Goal: Transaction & Acquisition: Purchase product/service

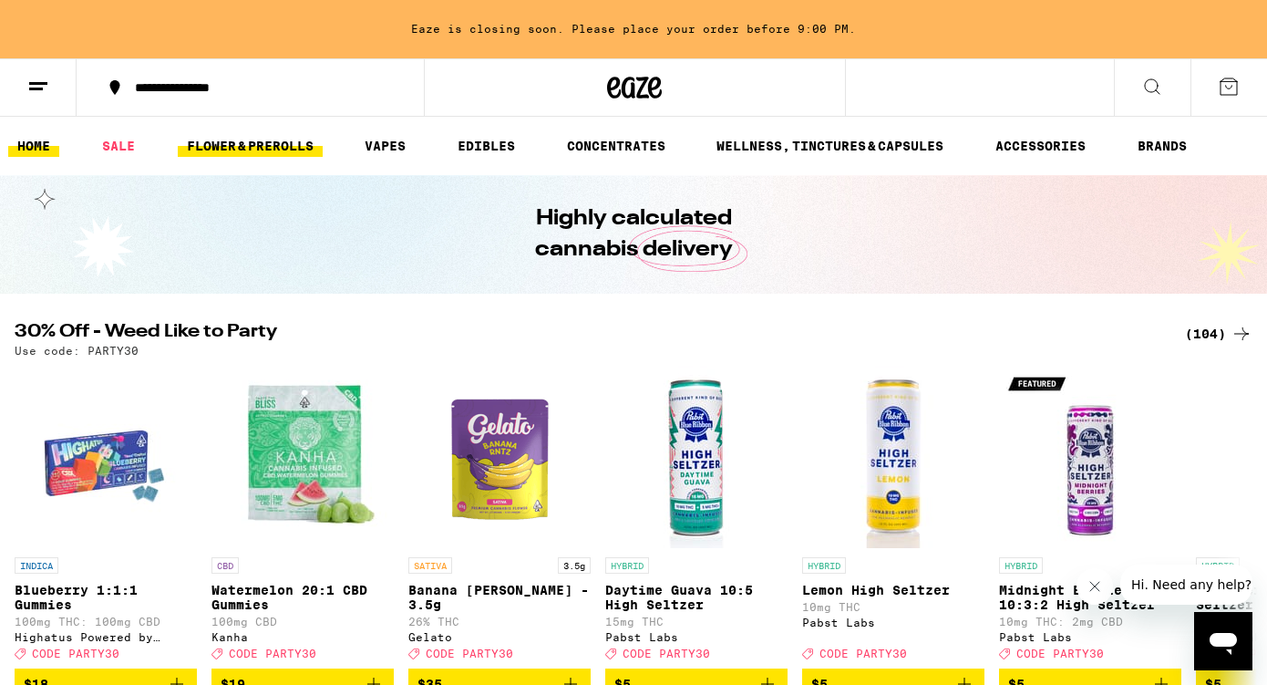
click at [274, 138] on link "FLOWER & PREROLLS" at bounding box center [250, 146] width 145 height 22
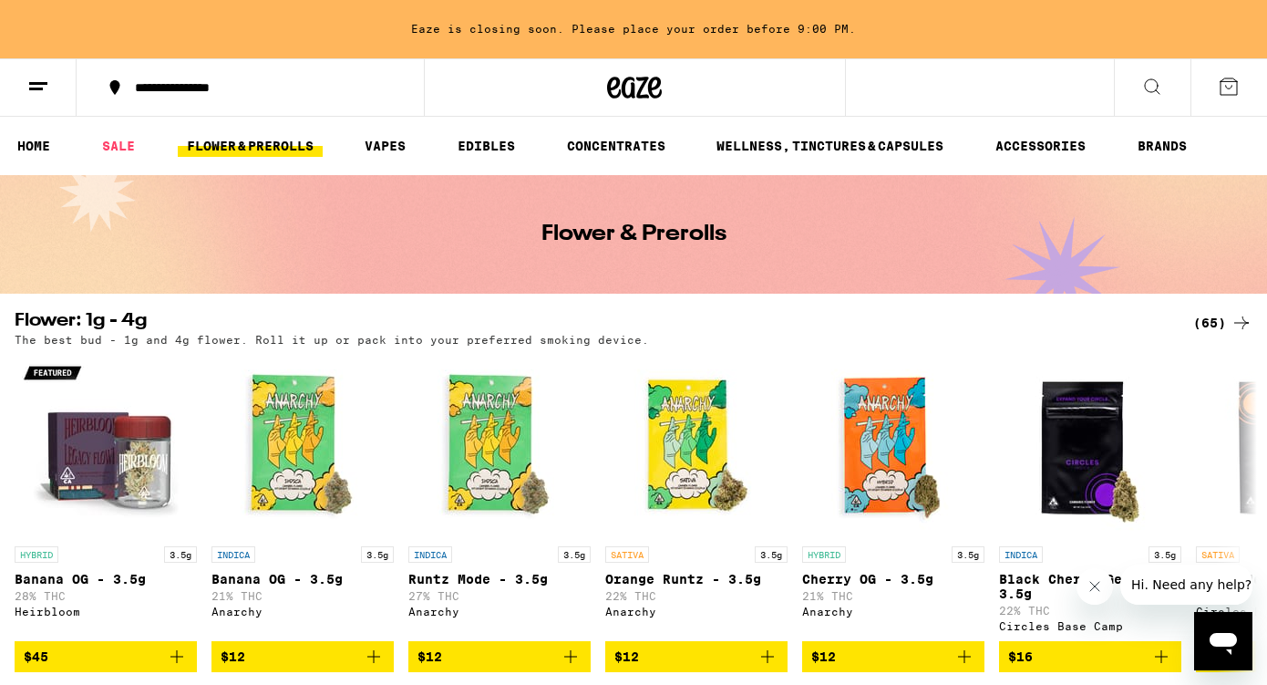
scroll to position [85, 0]
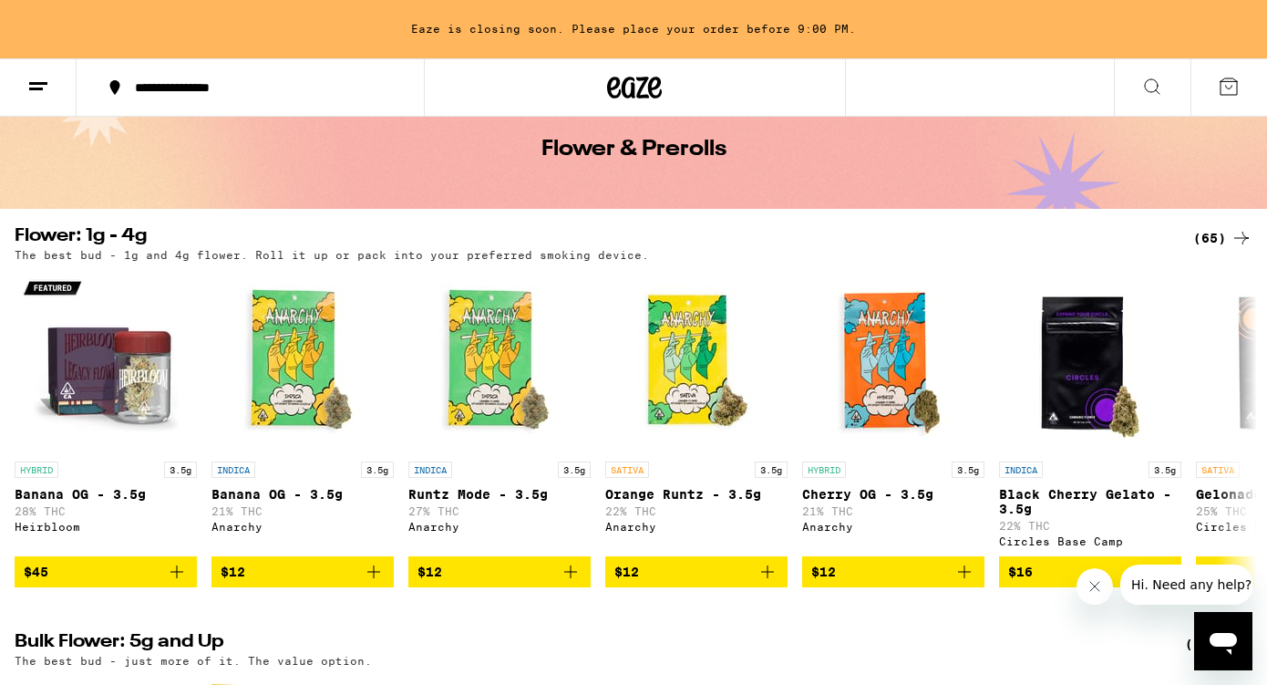
click at [1221, 234] on div "(65)" at bounding box center [1222, 238] width 59 height 22
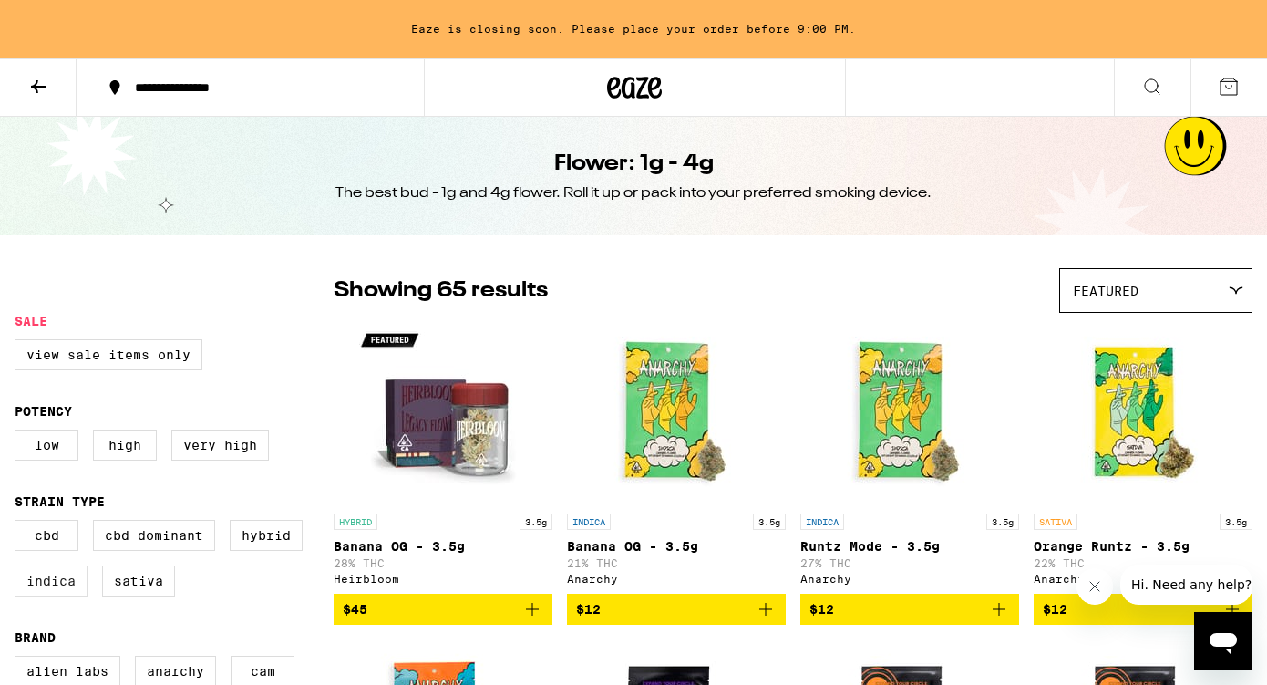
click at [55, 592] on label "Indica" at bounding box center [51, 580] width 73 height 31
click at [19, 523] on input "Indica" at bounding box center [18, 522] width 1 height 1
checkbox input "true"
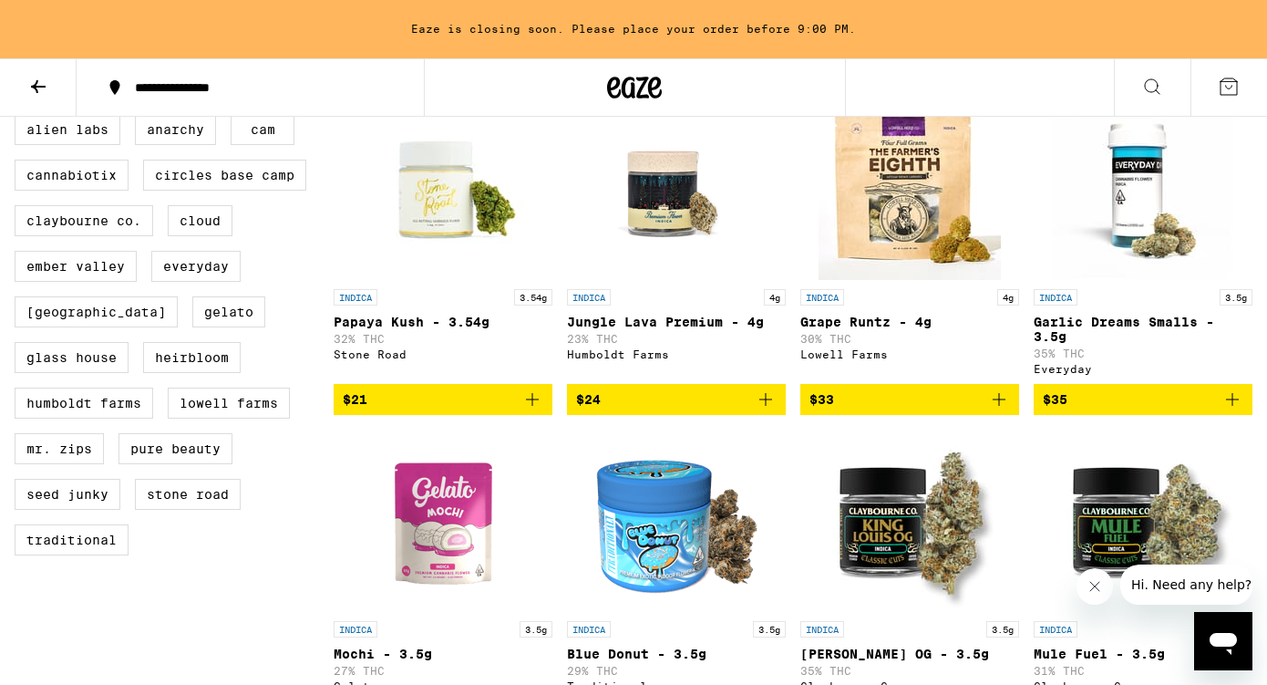
scroll to position [542, 0]
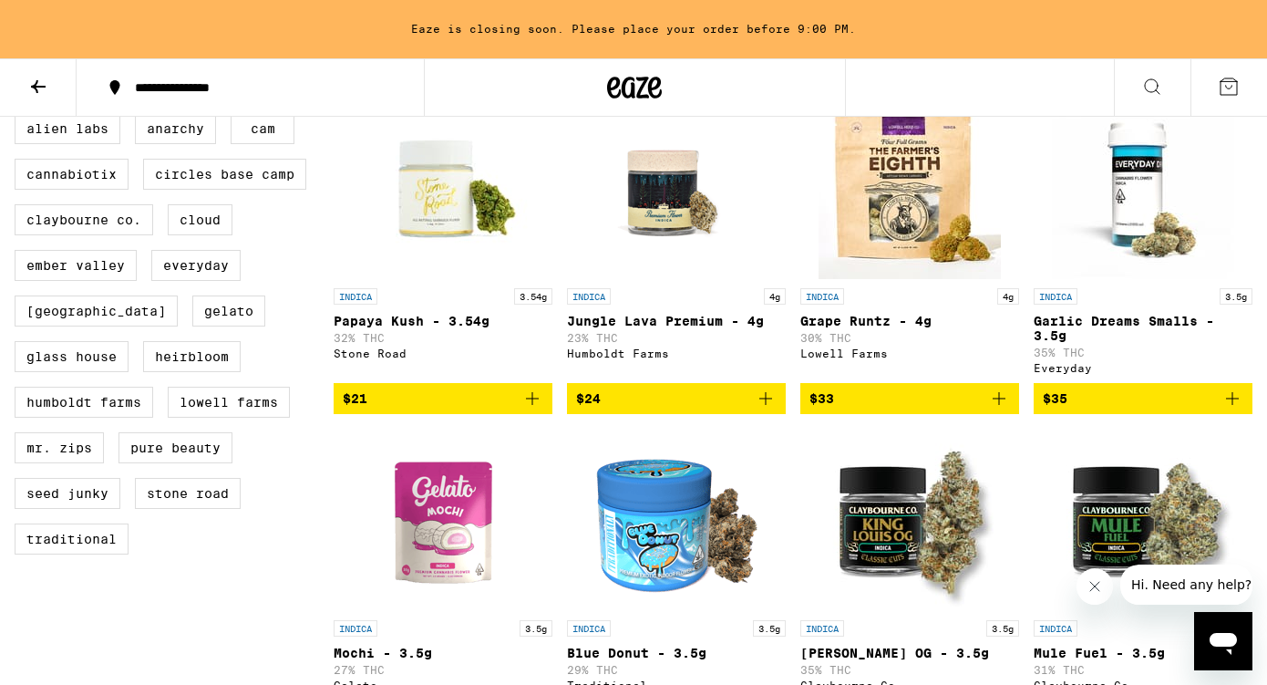
click at [534, 409] on icon "Add to bag" at bounding box center [532, 398] width 22 height 22
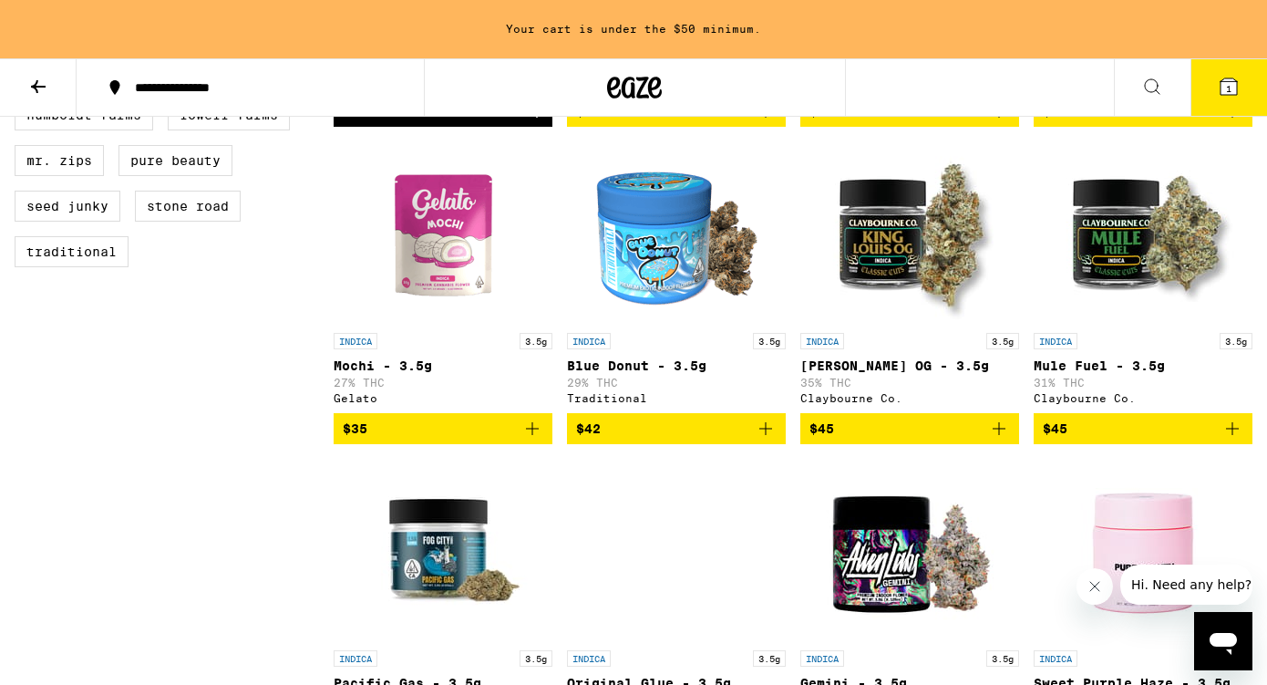
scroll to position [835, 0]
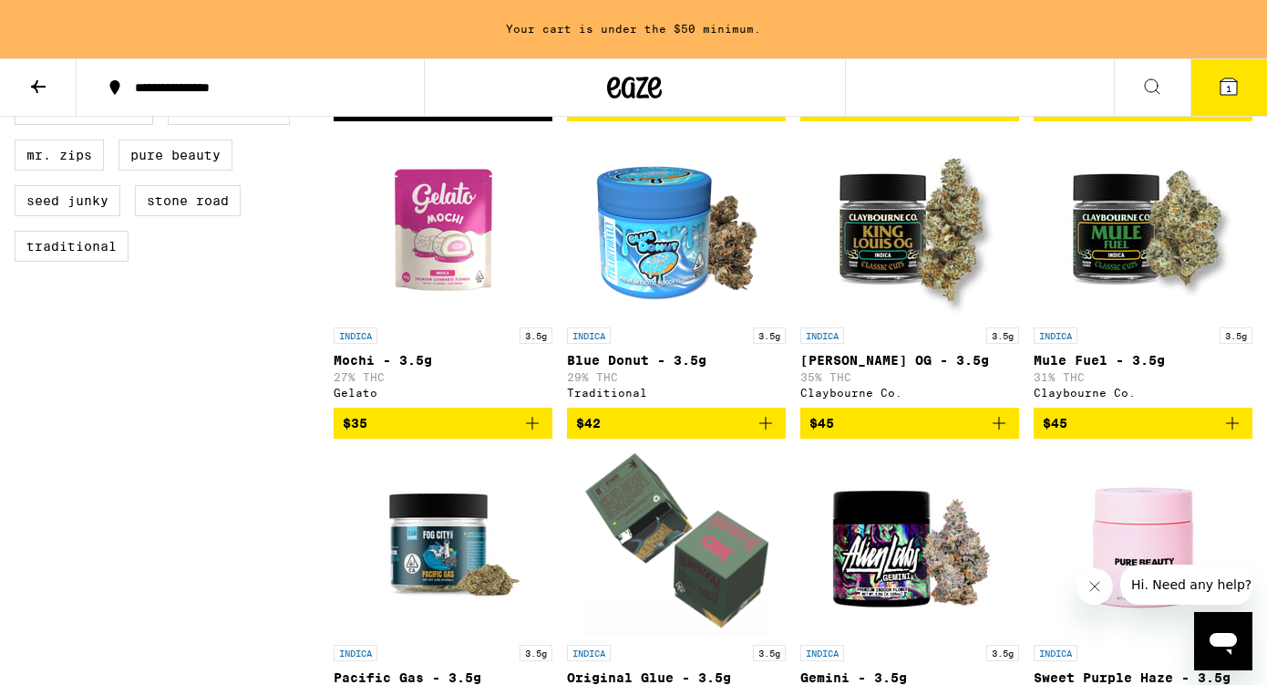
click at [529, 434] on icon "Add to bag" at bounding box center [532, 423] width 22 height 22
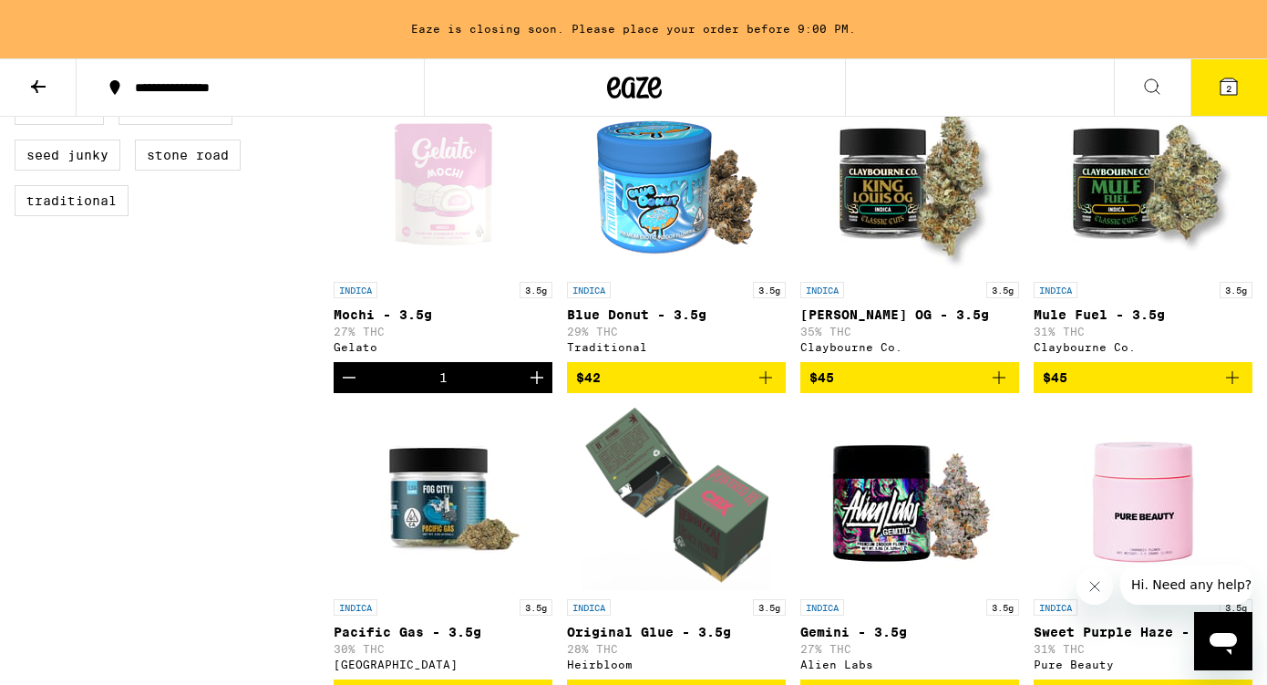
scroll to position [882, 0]
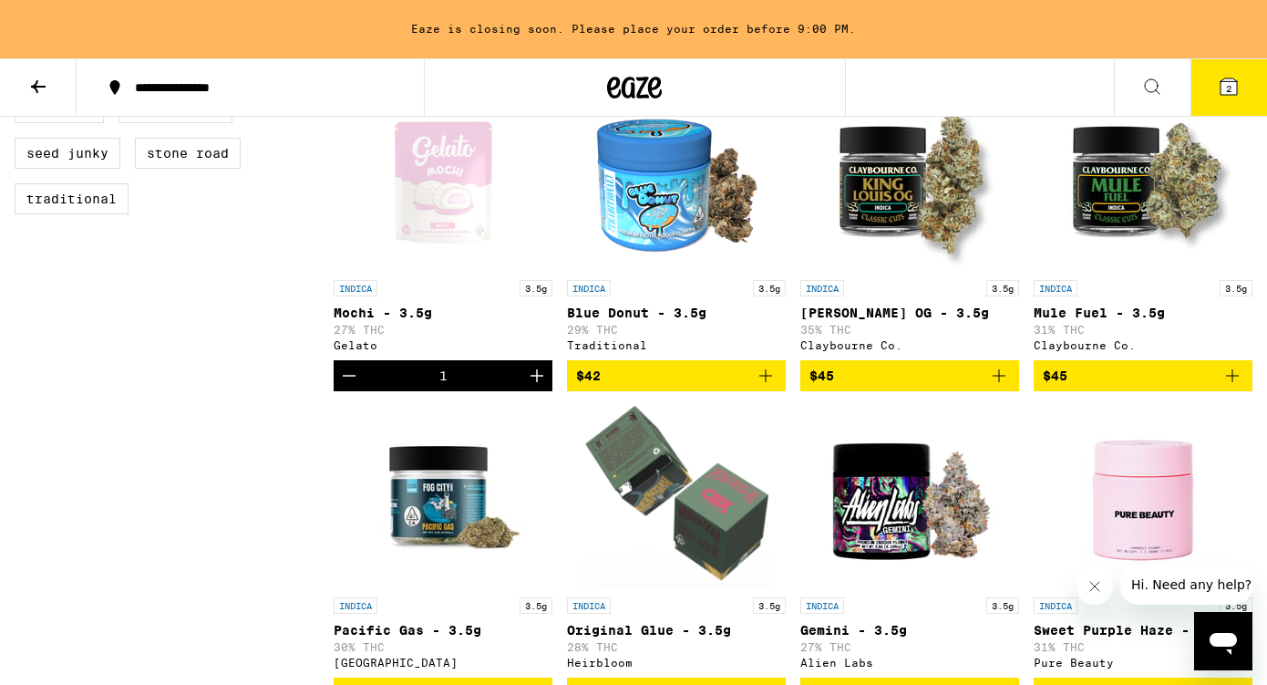
click at [761, 386] on icon "Add to bag" at bounding box center [766, 376] width 22 height 22
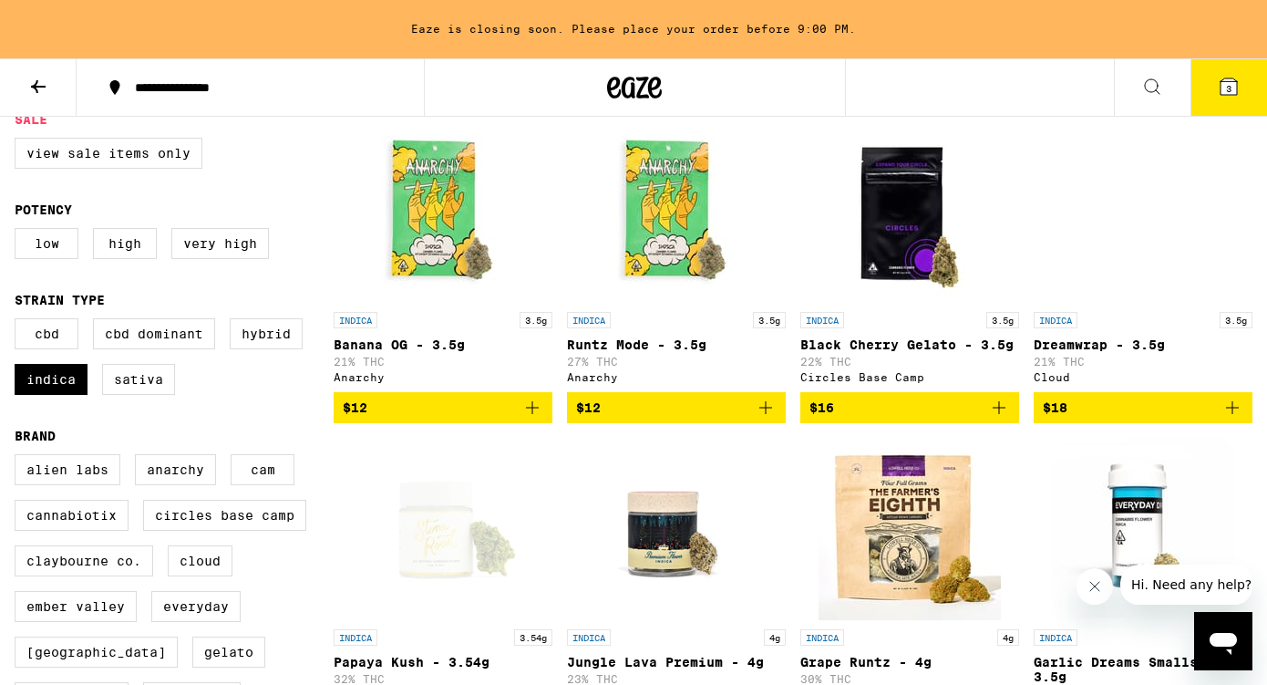
scroll to position [0, 0]
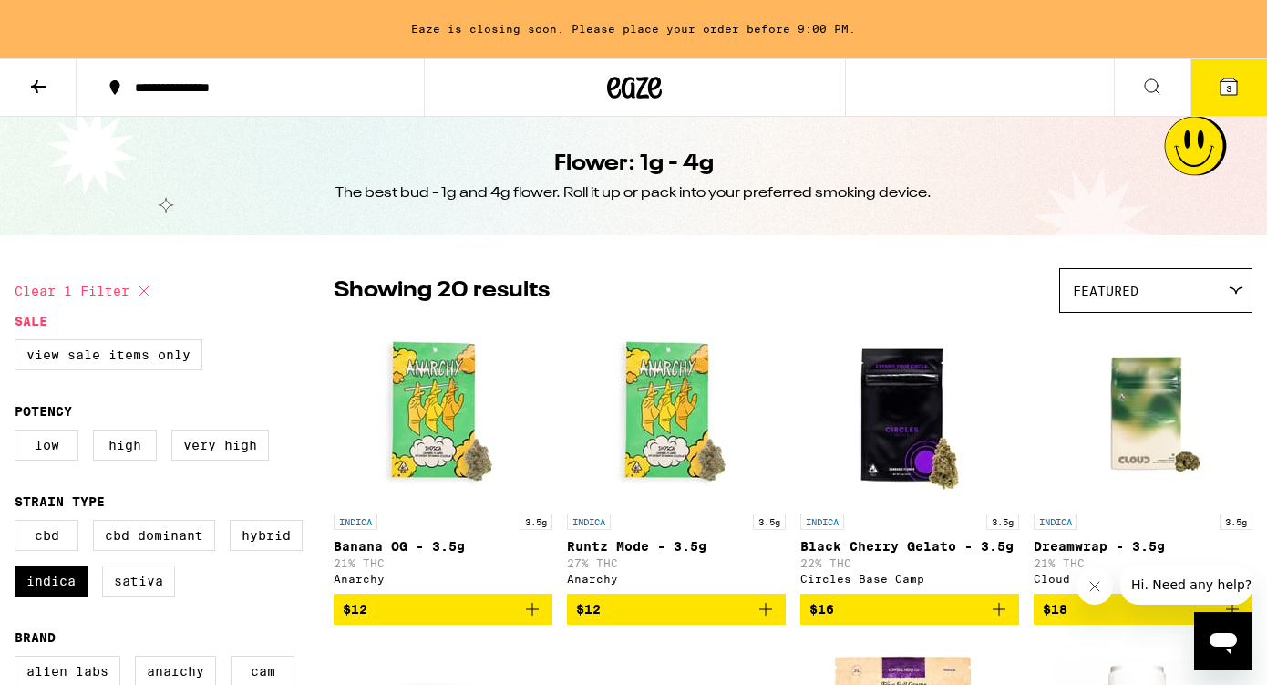
click at [1234, 94] on icon at bounding box center [1228, 86] width 16 height 16
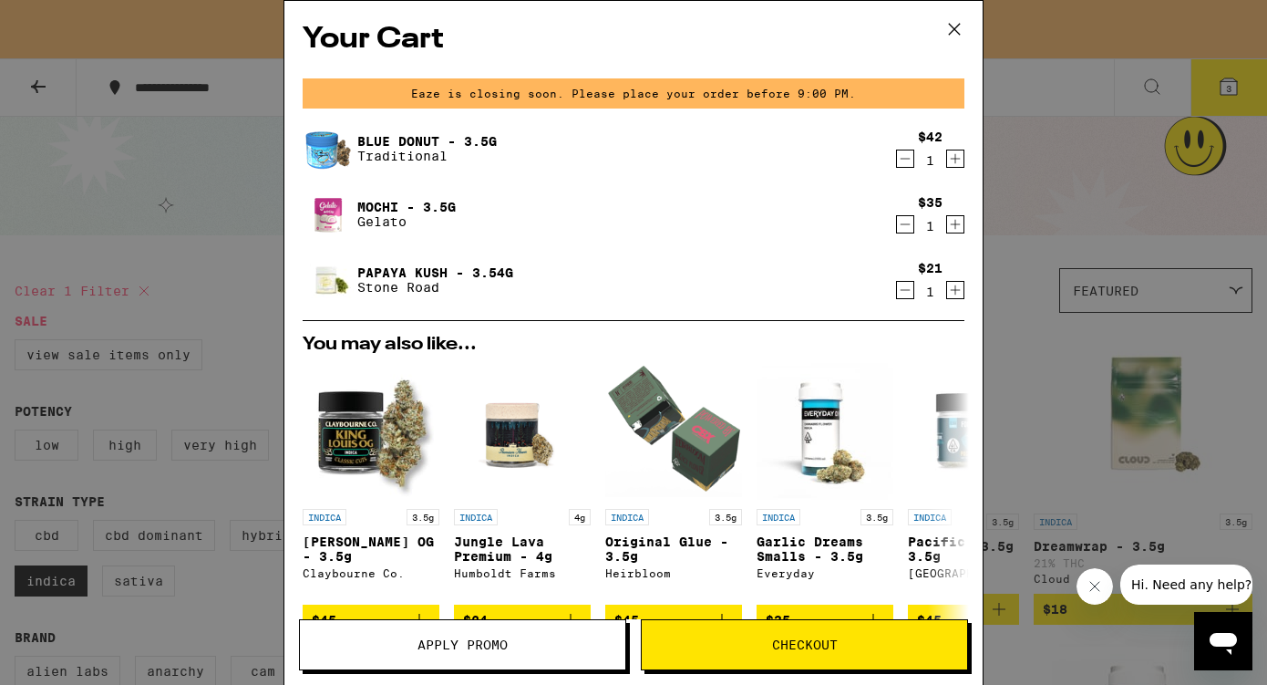
click at [774, 664] on button "Checkout" at bounding box center [804, 644] width 327 height 51
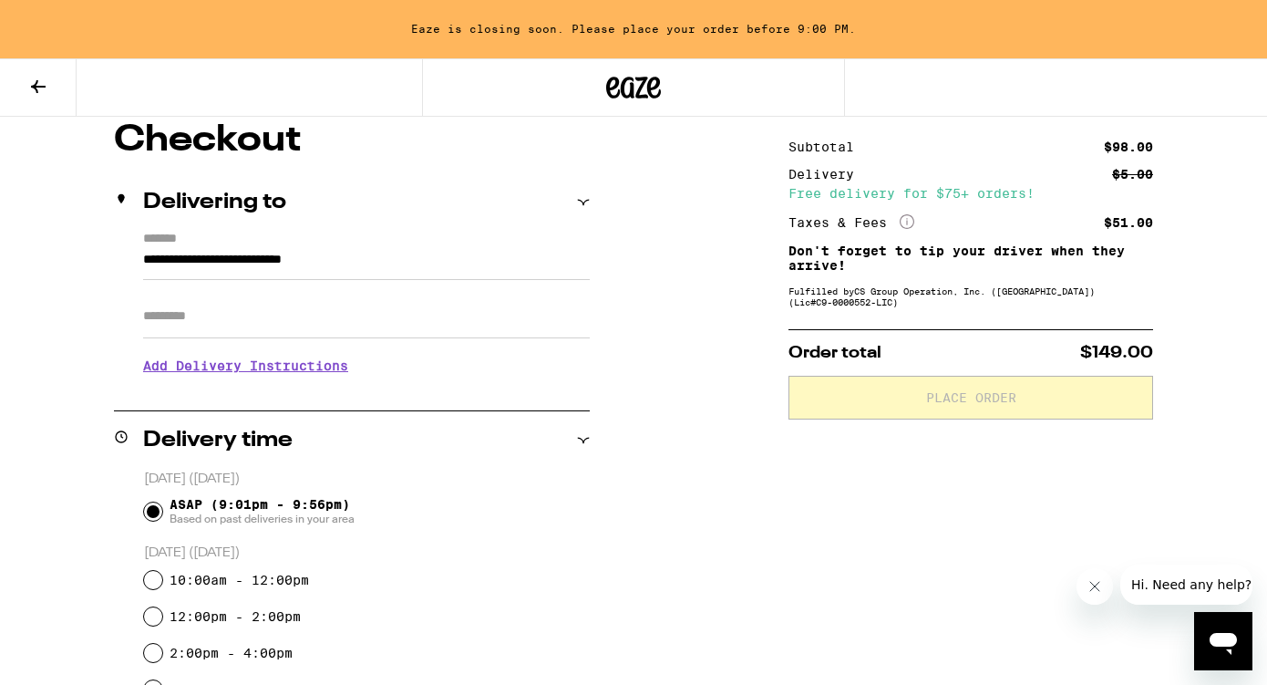
scroll to position [167, 0]
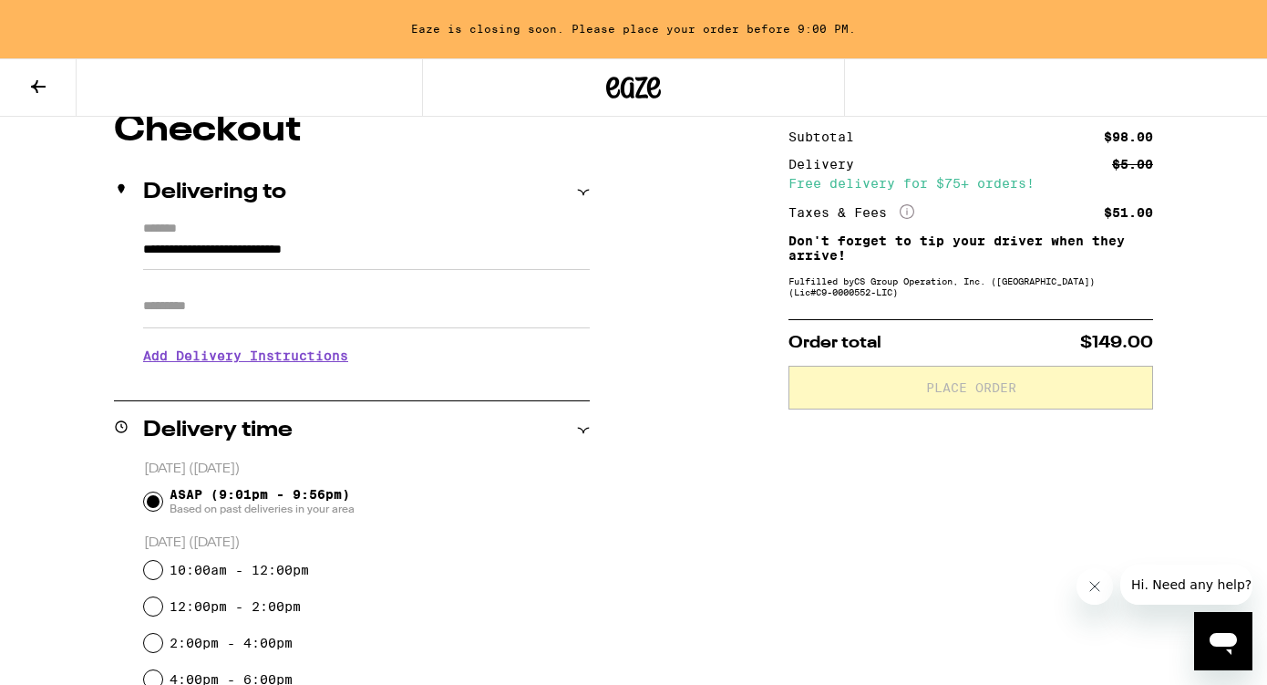
click at [293, 362] on h3 "Add Delivery Instructions" at bounding box center [366, 356] width 447 height 42
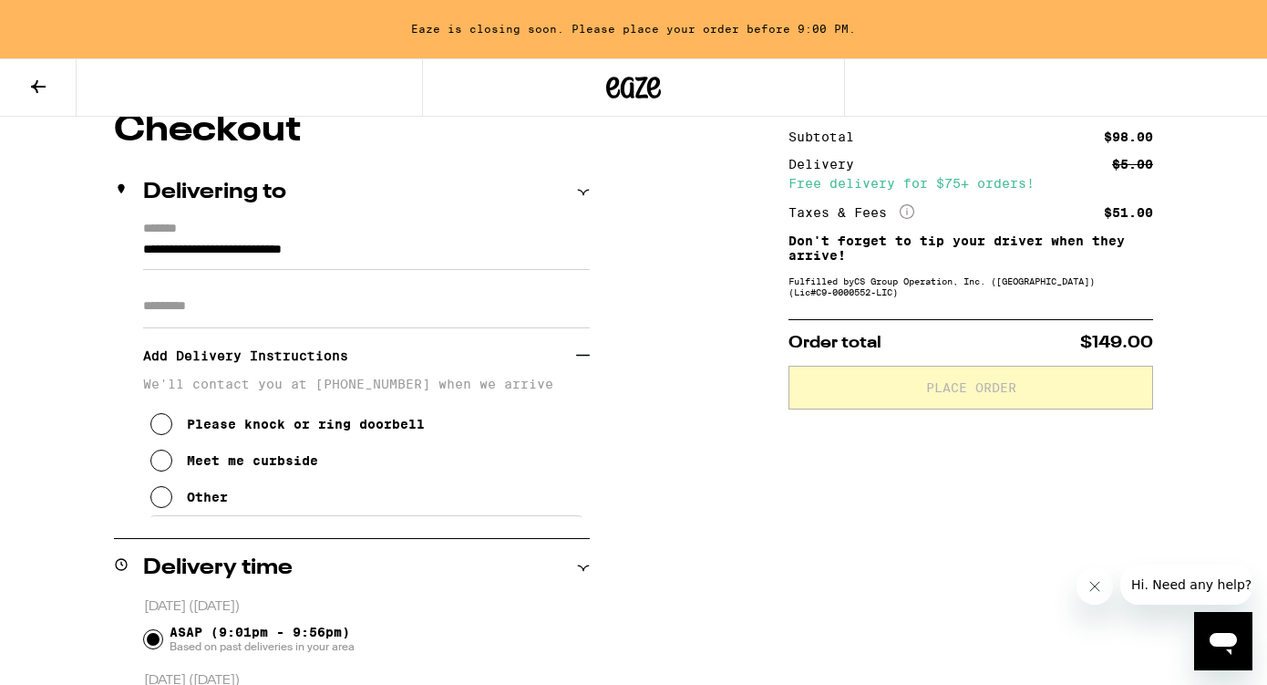
click at [162, 502] on icon at bounding box center [161, 497] width 22 height 22
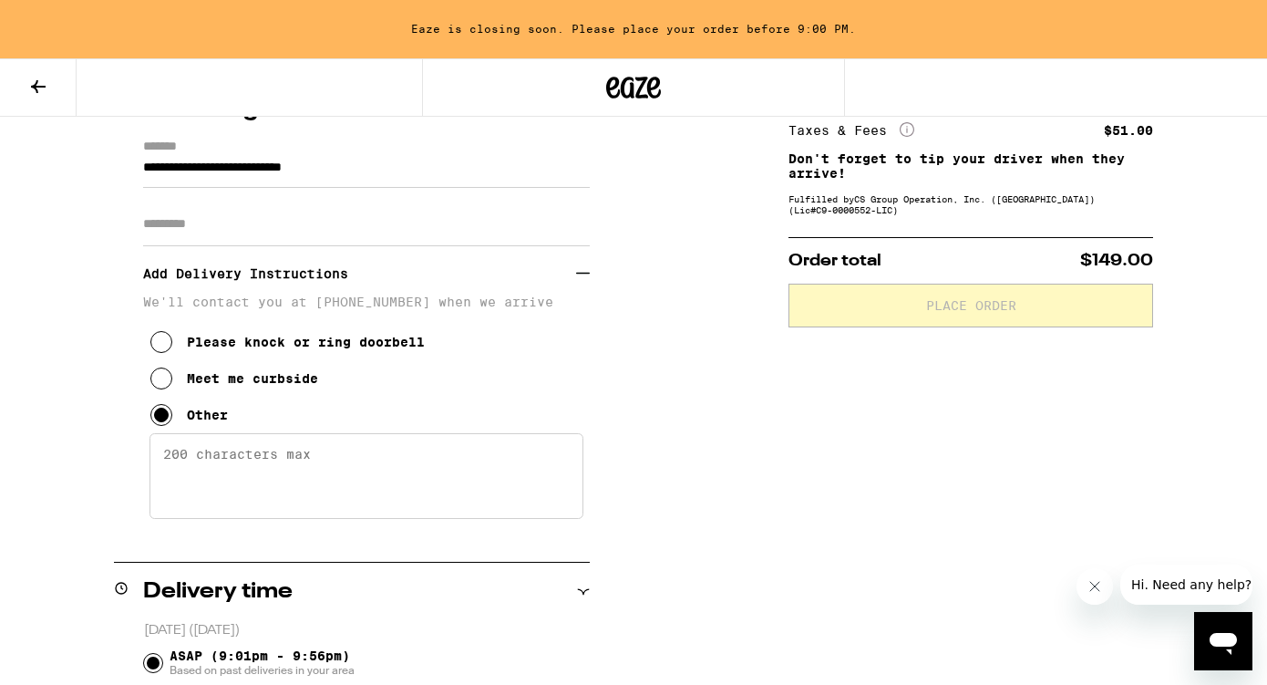
scroll to position [251, 0]
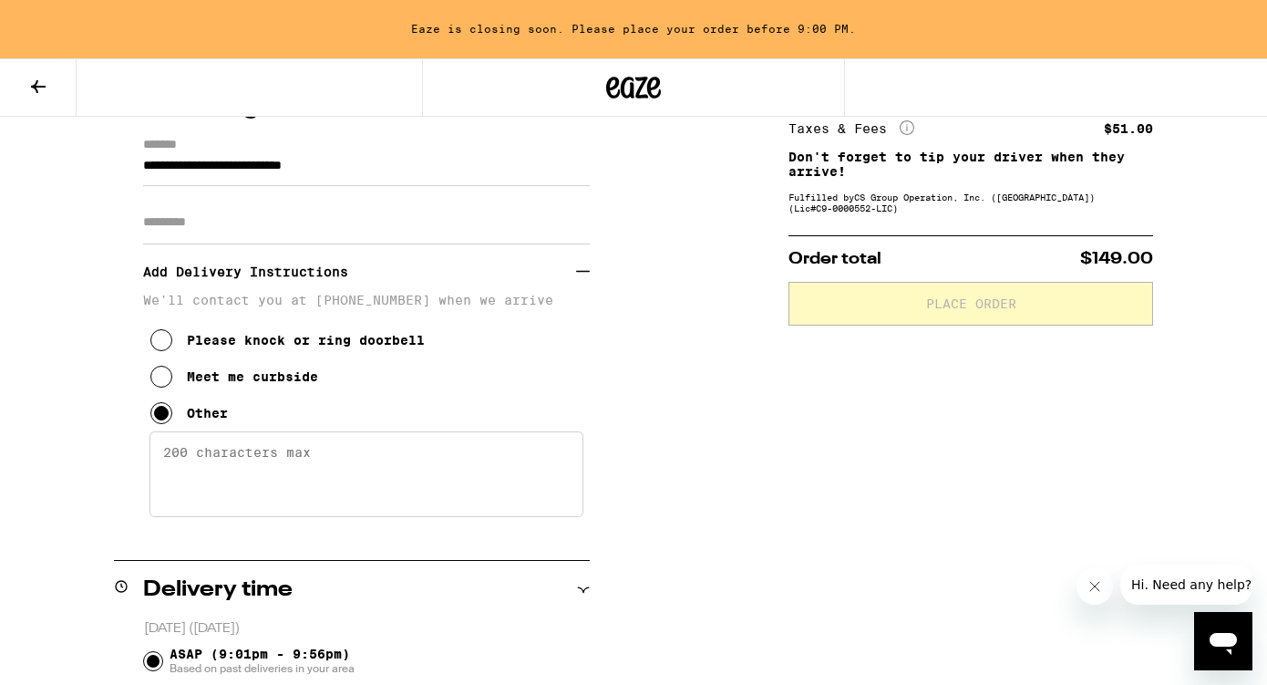
click at [348, 480] on textarea "Enter any other delivery instructions you want driver to know" at bounding box center [366, 474] width 434 height 86
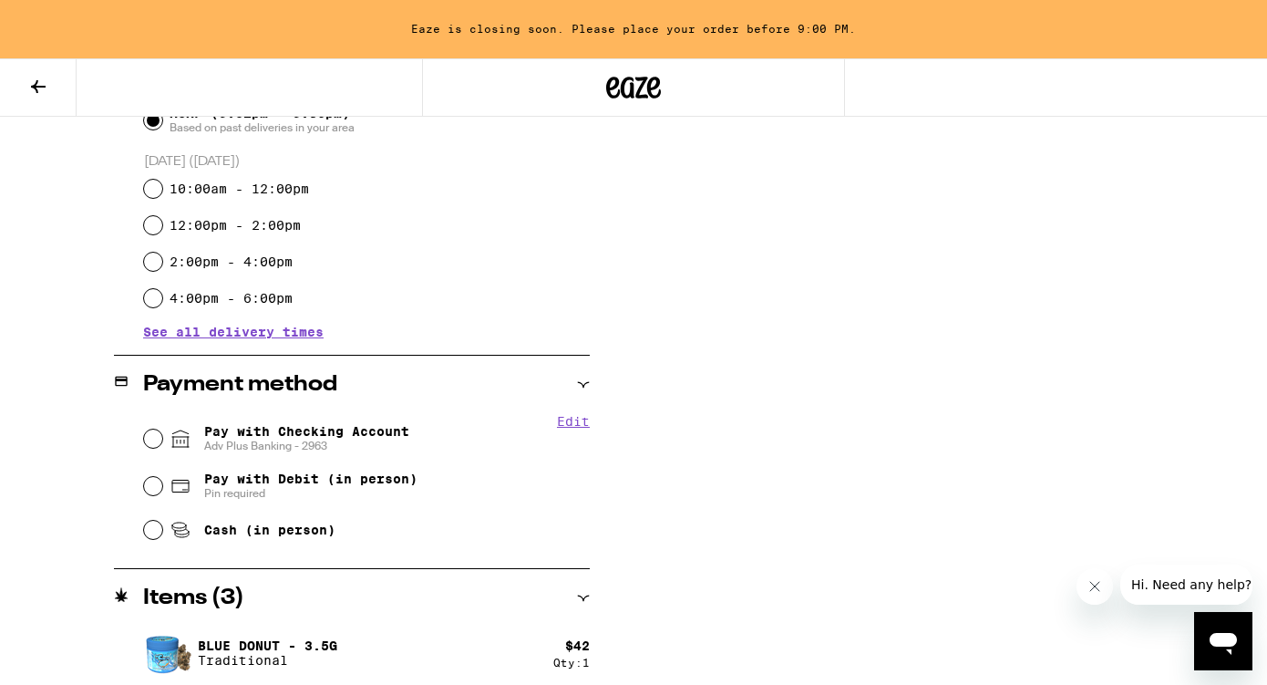
scroll to position [864, 0]
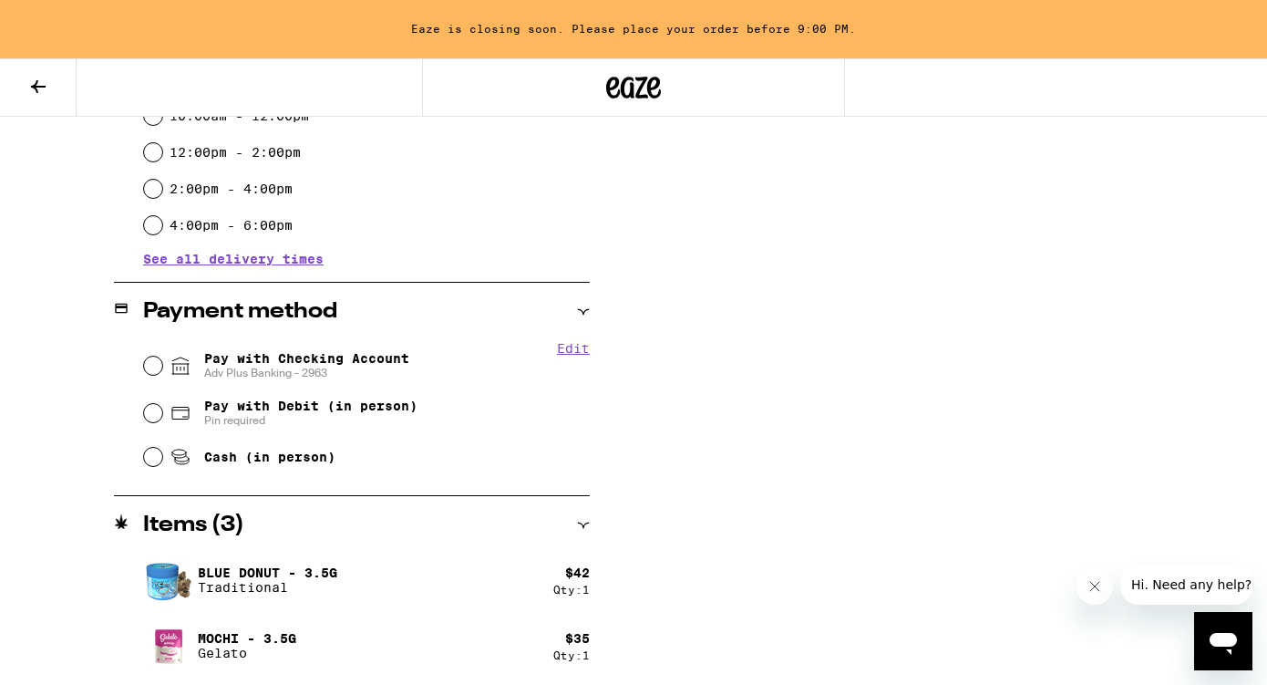
type textarea "1503 is behind 1501 (the big blue house). Simply walk down the driveway to find…"
click at [155, 362] on input "Pay with Checking Account Adv Plus Banking - 2963" at bounding box center [153, 365] width 18 height 18
radio input "true"
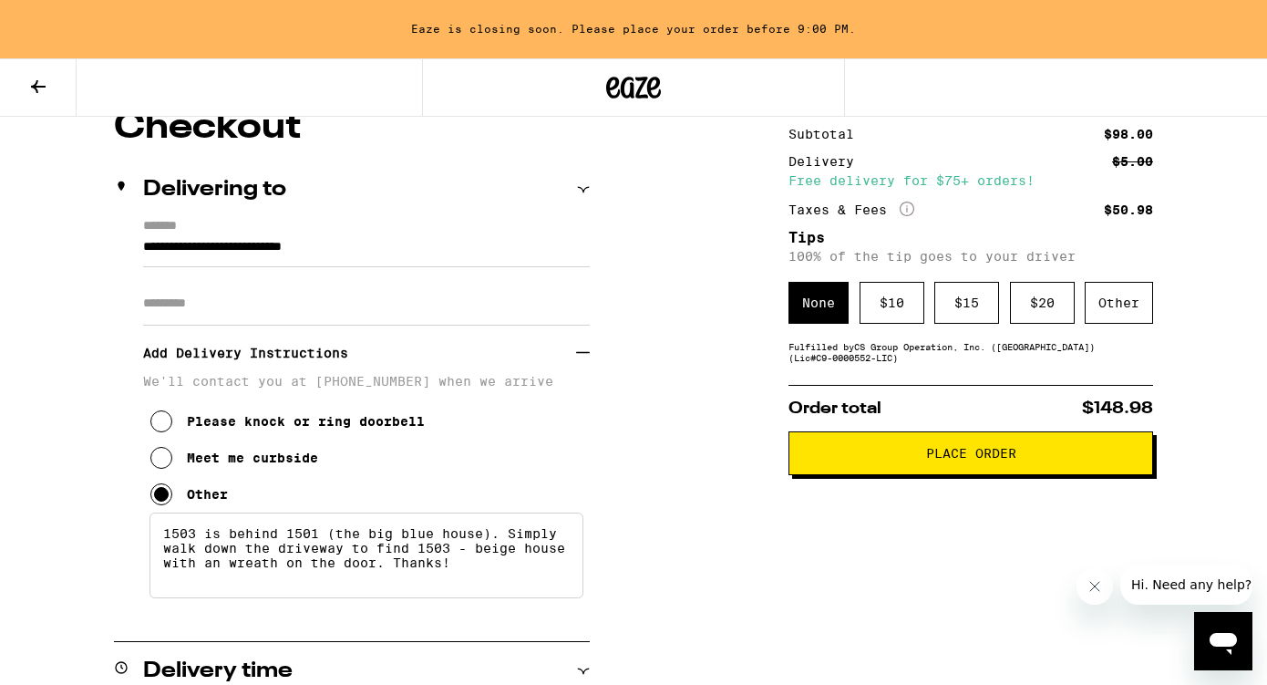
scroll to position [187, 0]
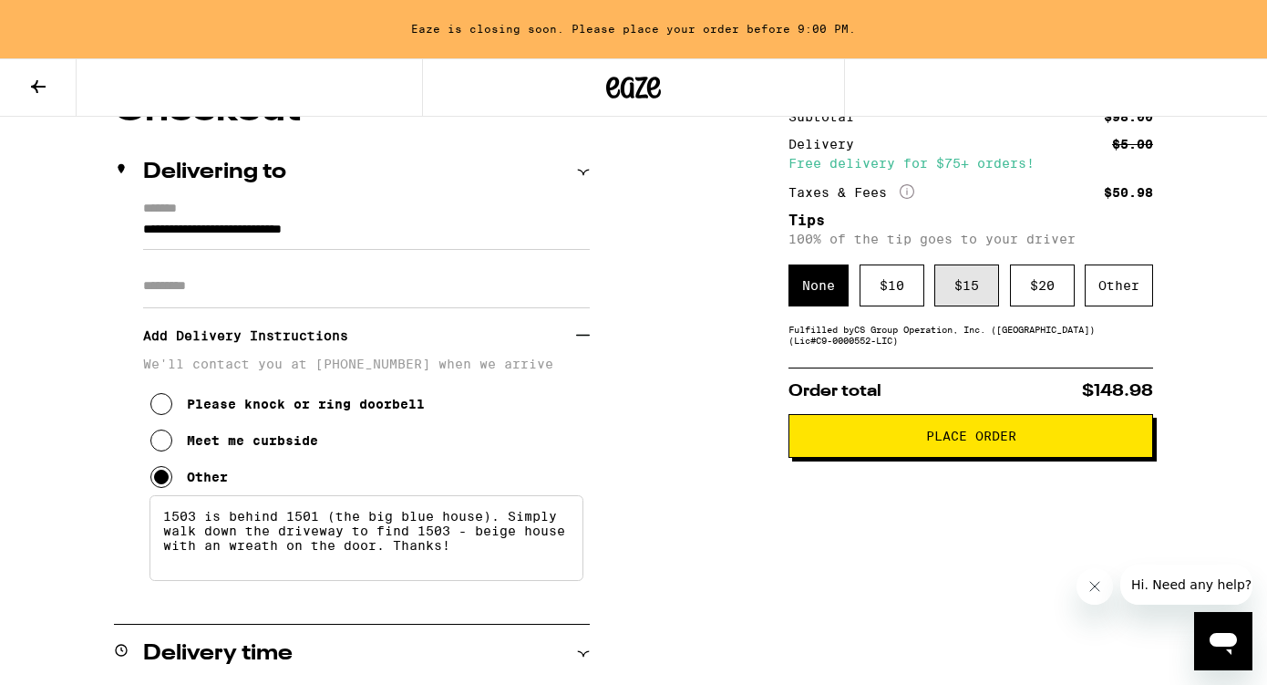
click at [963, 291] on div "$ 15" at bounding box center [966, 285] width 65 height 42
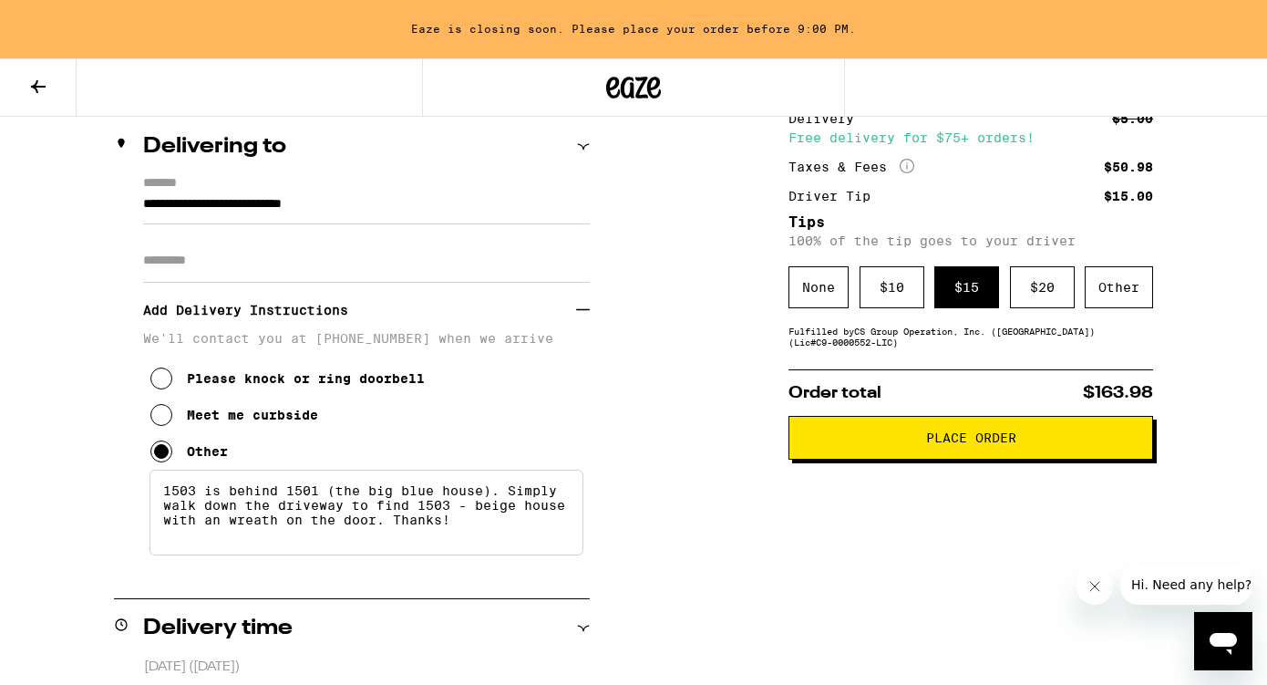
scroll to position [236, 0]
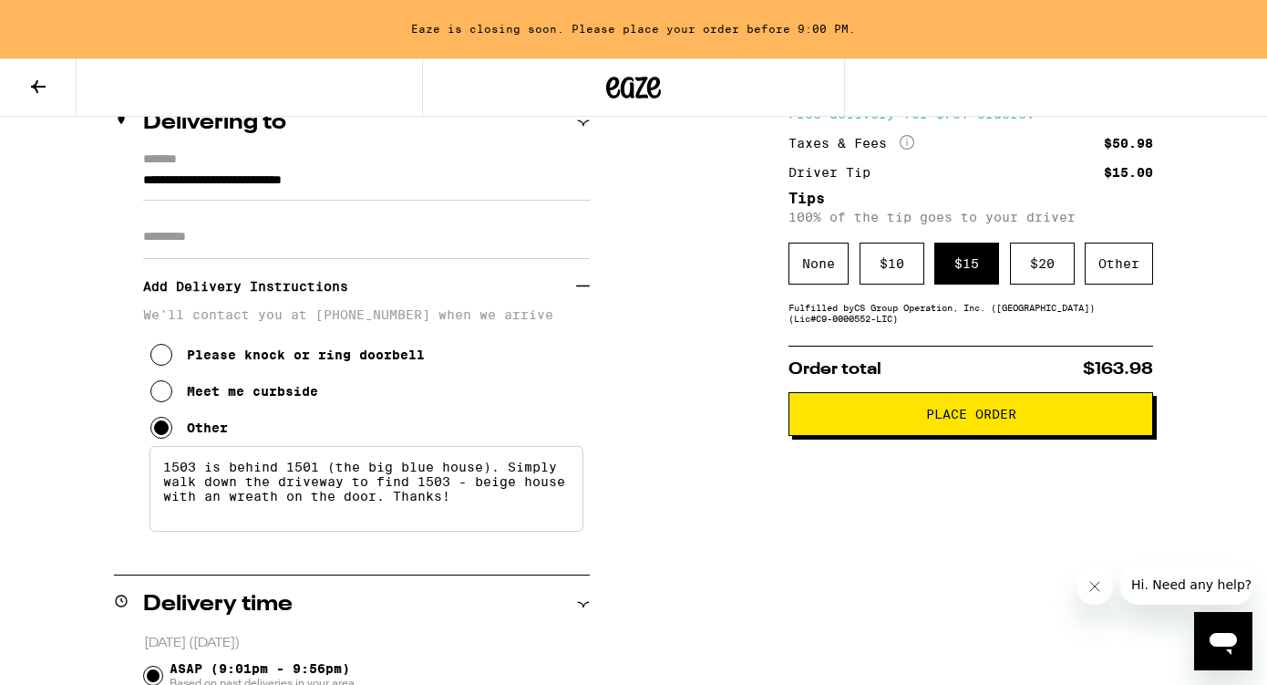
click at [935, 420] on span "Place Order" at bounding box center [971, 413] width 90 height 13
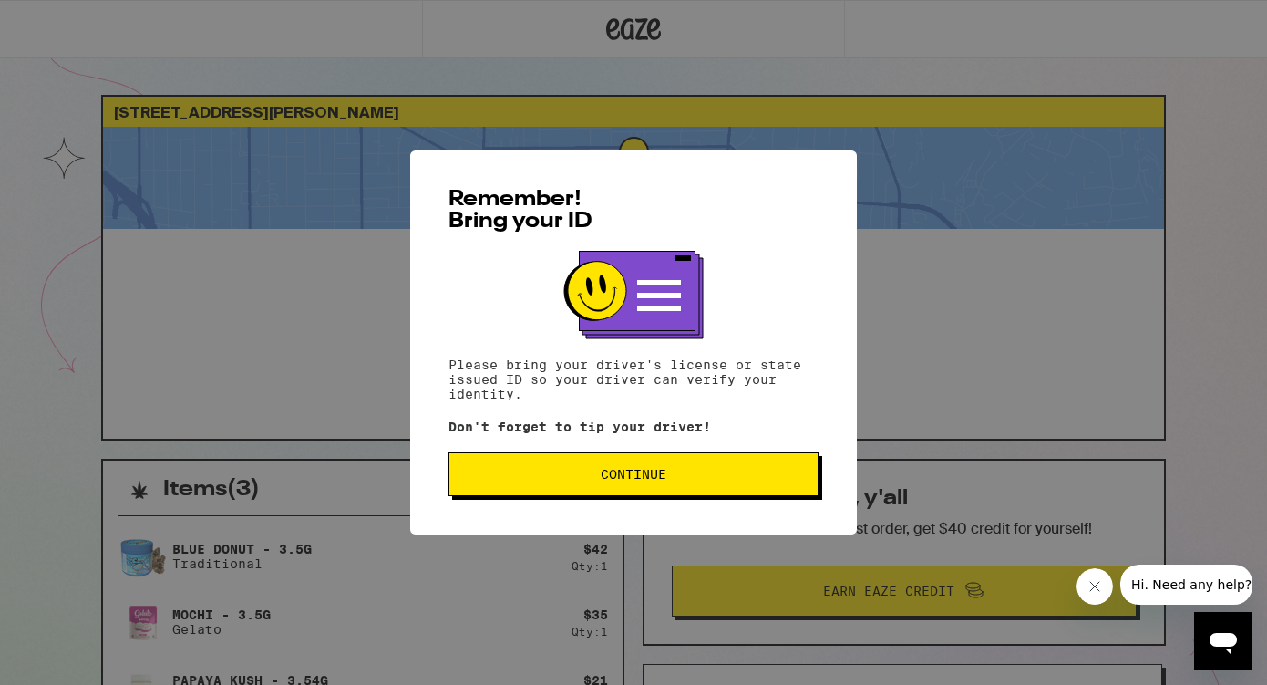
click at [680, 480] on span "Continue" at bounding box center [633, 474] width 339 height 13
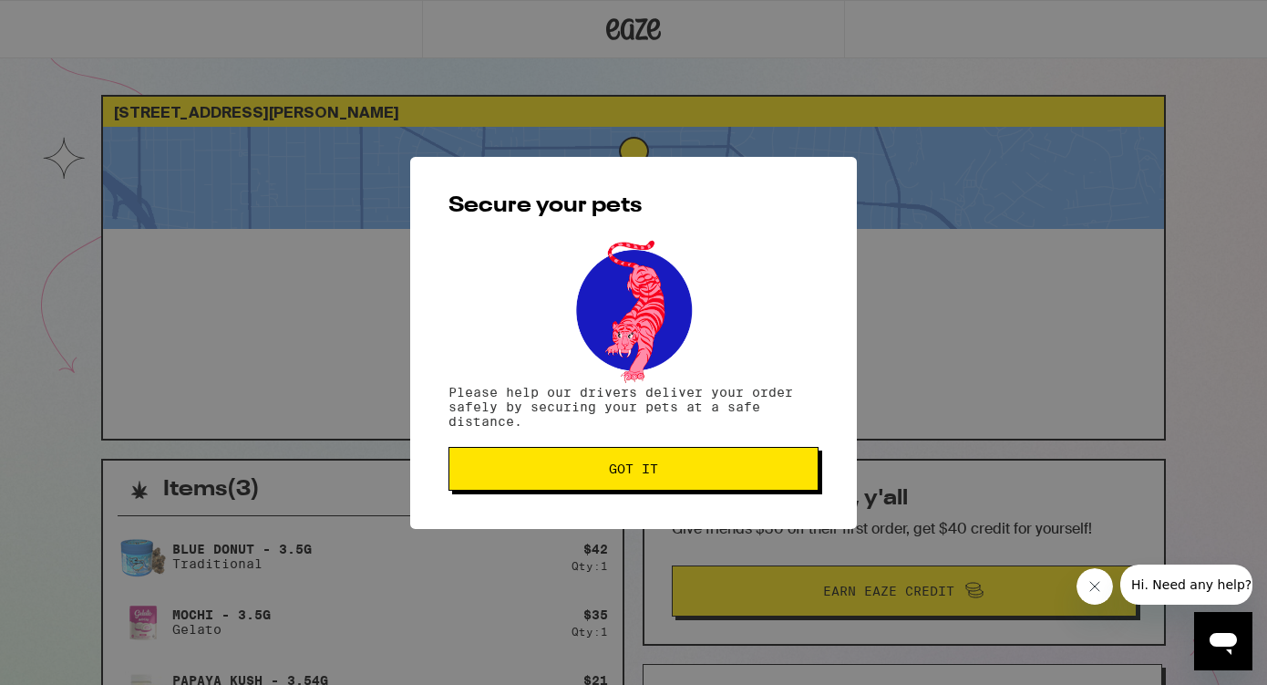
click at [657, 489] on button "Got it" at bounding box center [633, 469] width 370 height 44
